Goal: Task Accomplishment & Management: Manage account settings

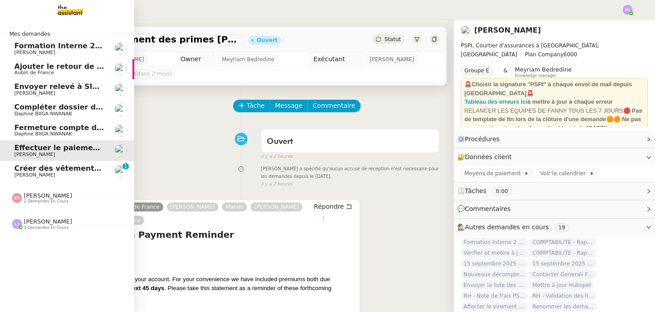
click at [47, 168] on span "Créer des vêtements de travail VEN" at bounding box center [86, 168] width 144 height 9
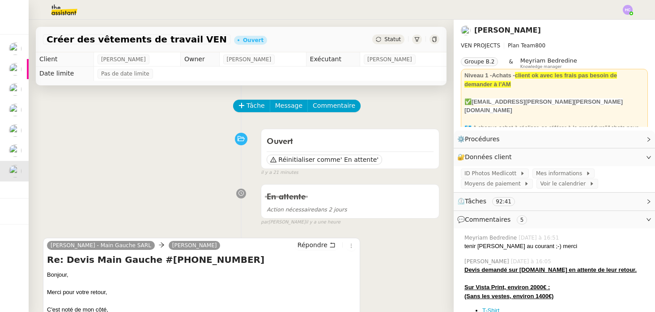
click at [379, 41] on icon at bounding box center [378, 39] width 5 height 5
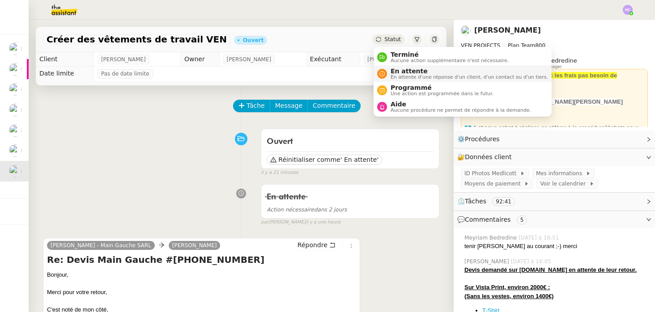
click at [389, 71] on div "En attente En attente d'une réponse d'un client, d'un contact ou d'un tiers." at bounding box center [467, 74] width 161 height 12
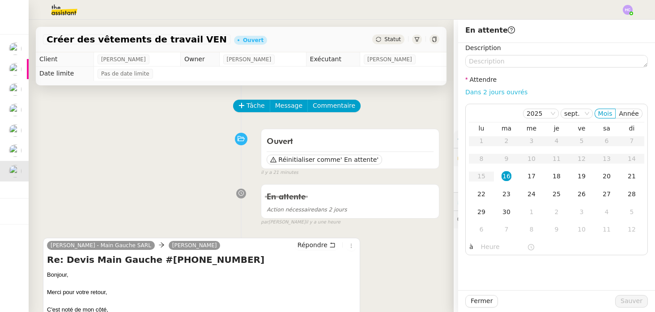
click at [503, 91] on link "Dans 2 jours ouvrés" at bounding box center [496, 92] width 62 height 7
type input "07:00"
click at [627, 303] on span "Sauver" at bounding box center [632, 301] width 22 height 10
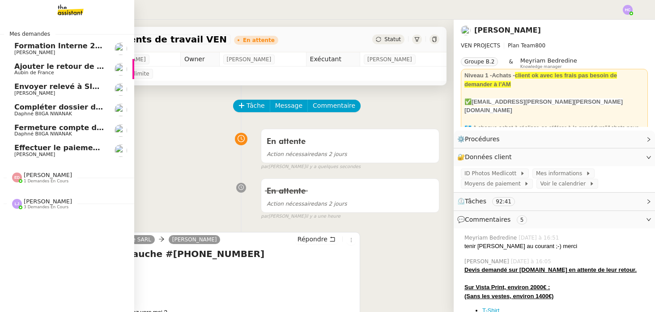
click at [68, 70] on span "Aubin de France" at bounding box center [59, 72] width 90 height 5
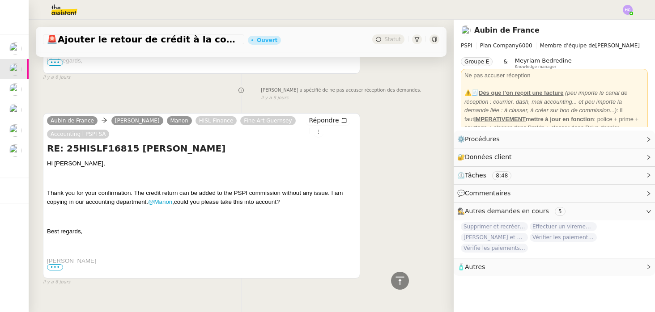
scroll to position [958, 0]
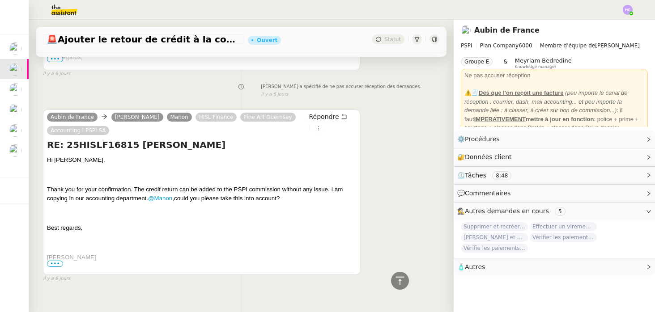
click at [57, 261] on span "•••" at bounding box center [55, 264] width 16 height 6
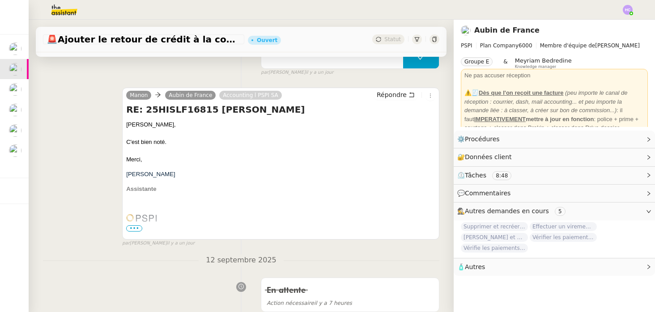
scroll to position [56, 0]
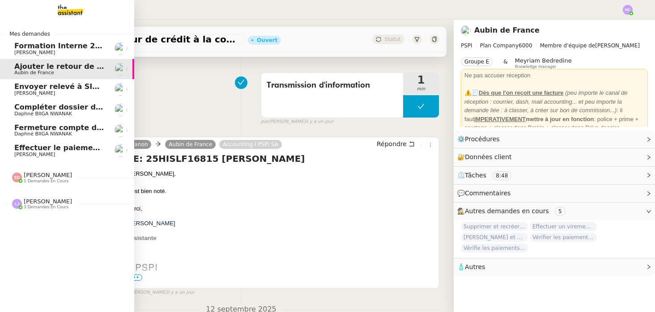
click at [28, 108] on span "Compléter dossier domiciliation asso sur Se Domicilier" at bounding box center [124, 107] width 221 height 9
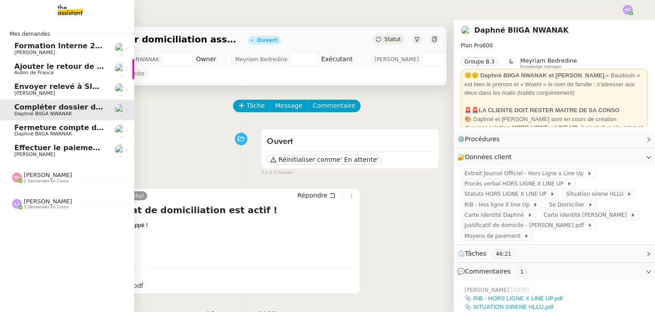
click at [27, 128] on span "Fermeture compte domiciliation Kandbaz" at bounding box center [97, 128] width 167 height 9
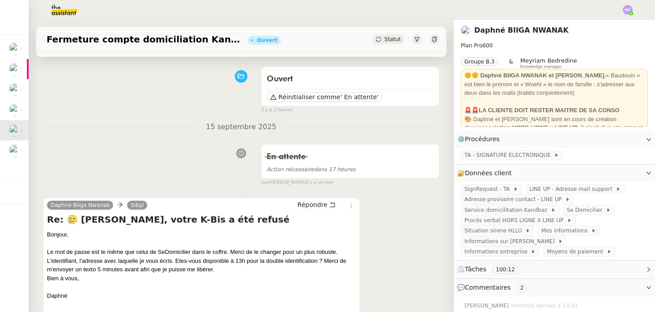
scroll to position [80, 0]
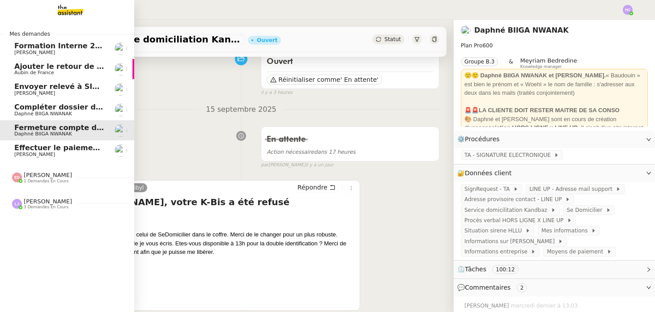
click at [51, 154] on span "[PERSON_NAME]" at bounding box center [59, 154] width 90 height 5
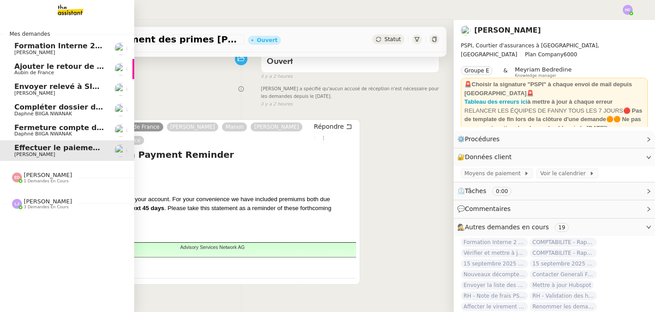
click at [65, 131] on span "Fermeture compte domiciliation Kandbaz" at bounding box center [97, 128] width 167 height 9
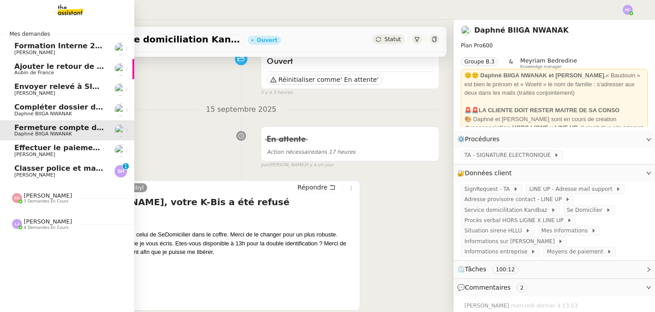
click at [26, 173] on span "[PERSON_NAME]" at bounding box center [34, 175] width 41 height 6
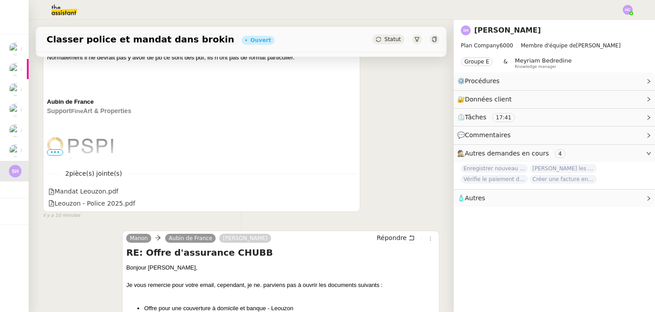
scroll to position [237, 0]
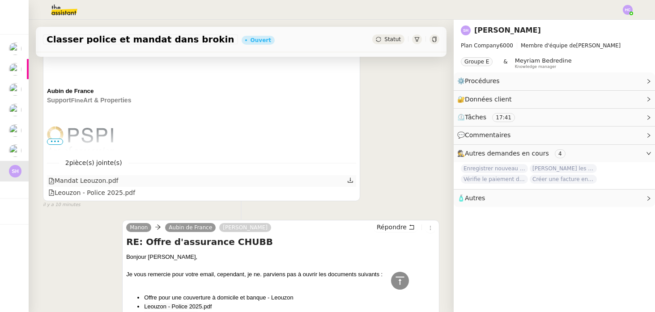
click at [175, 183] on div "Mandat Leouzon.pdf" at bounding box center [201, 181] width 309 height 12
click at [351, 179] on icon at bounding box center [350, 180] width 6 height 6
click at [351, 192] on icon at bounding box center [350, 192] width 6 height 6
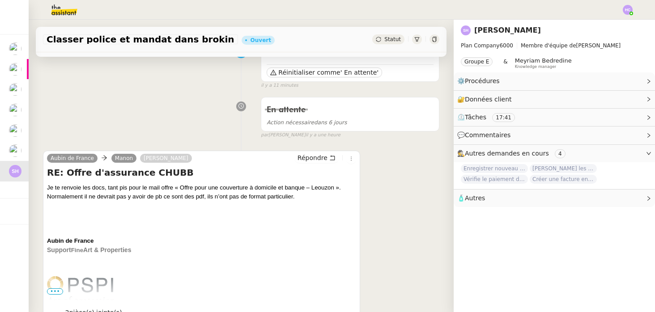
scroll to position [0, 0]
